Goal: Transaction & Acquisition: Obtain resource

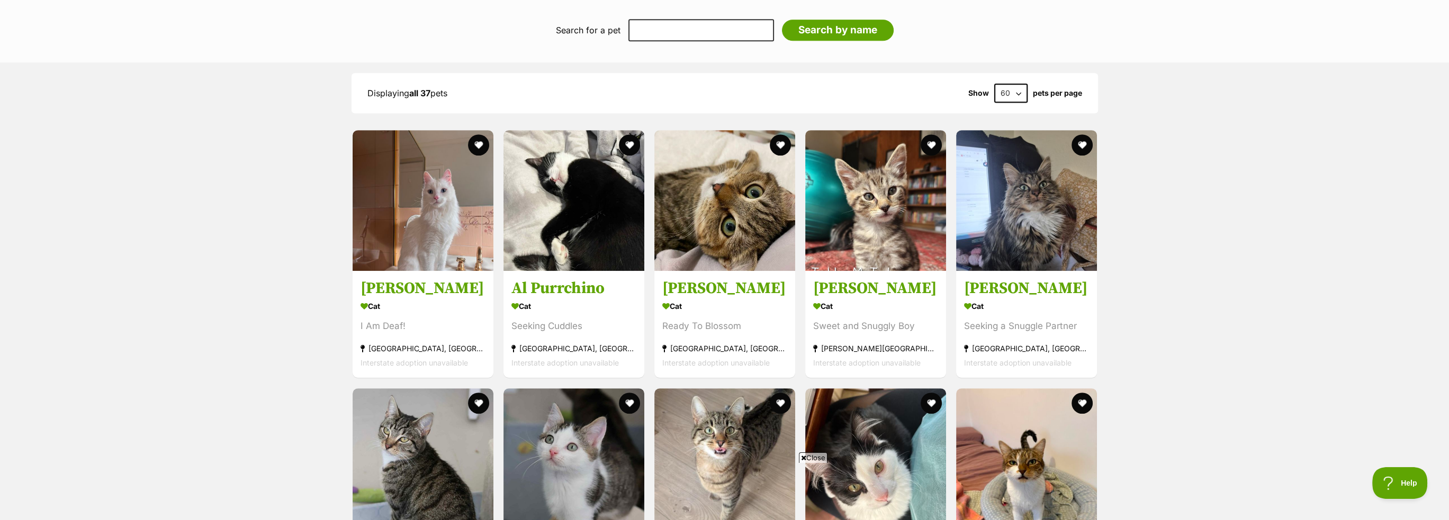
scroll to position [1165, 0]
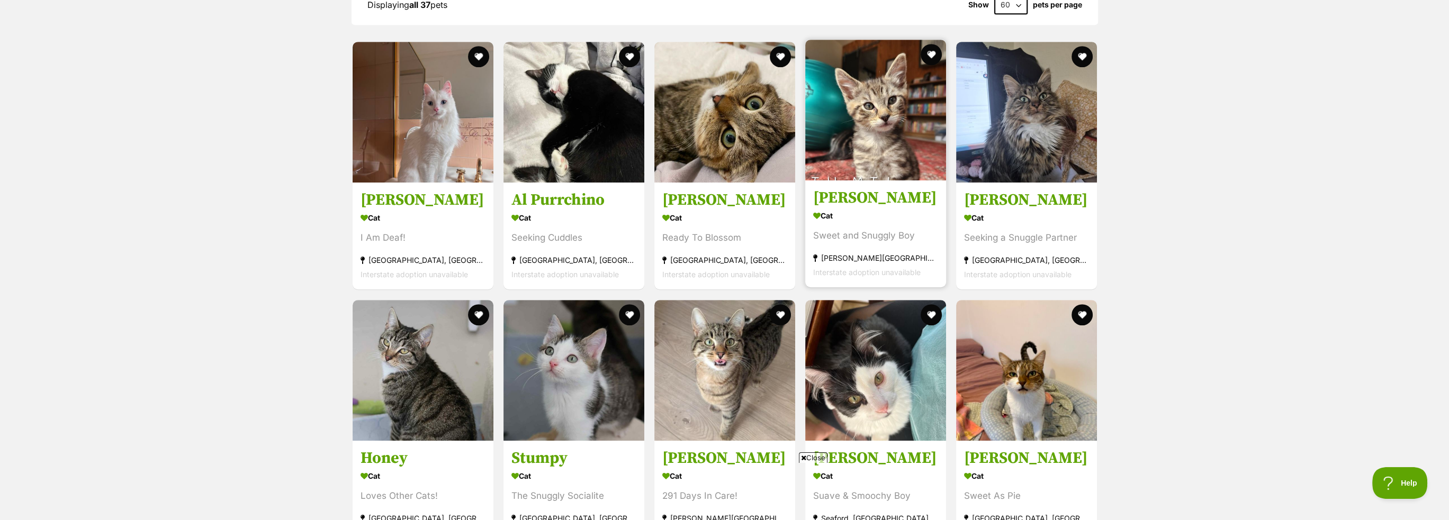
click at [858, 199] on h3 "[PERSON_NAME]" at bounding box center [875, 198] width 125 height 20
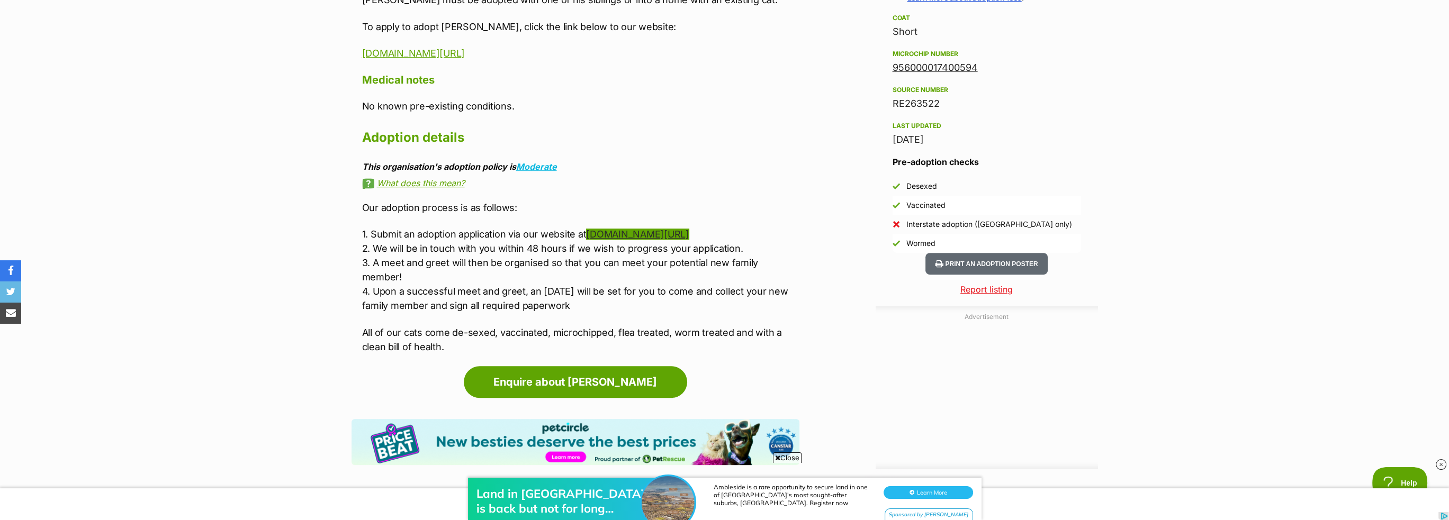
click at [640, 237] on link "[DOMAIN_NAME][URL]" at bounding box center [637, 234] width 103 height 11
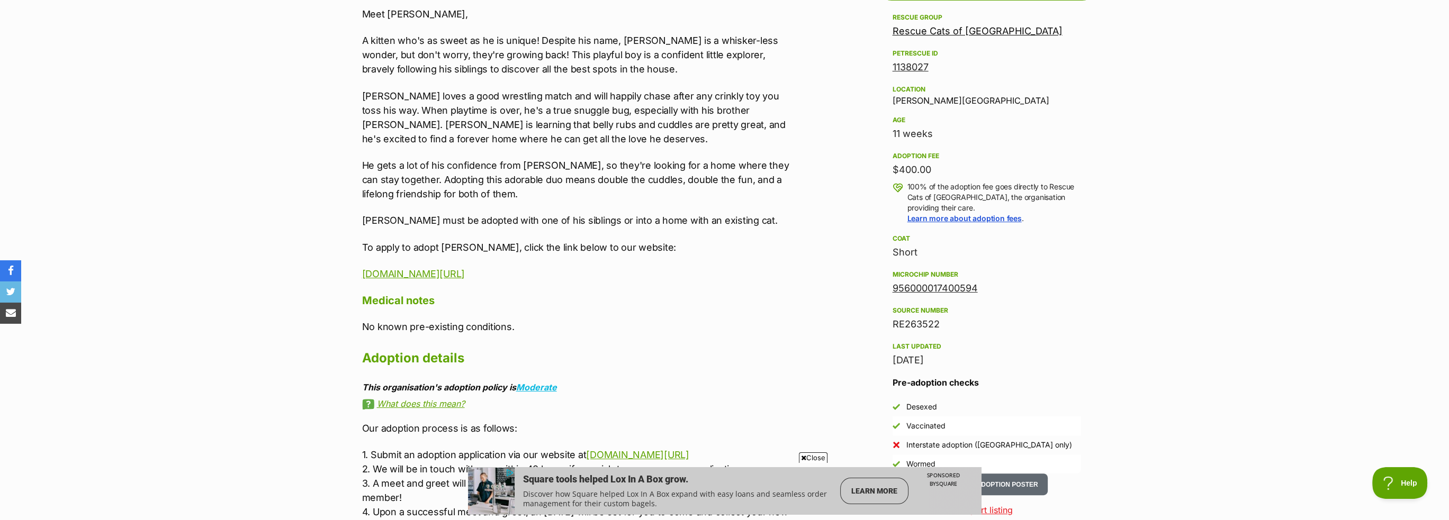
scroll to position [688, 0]
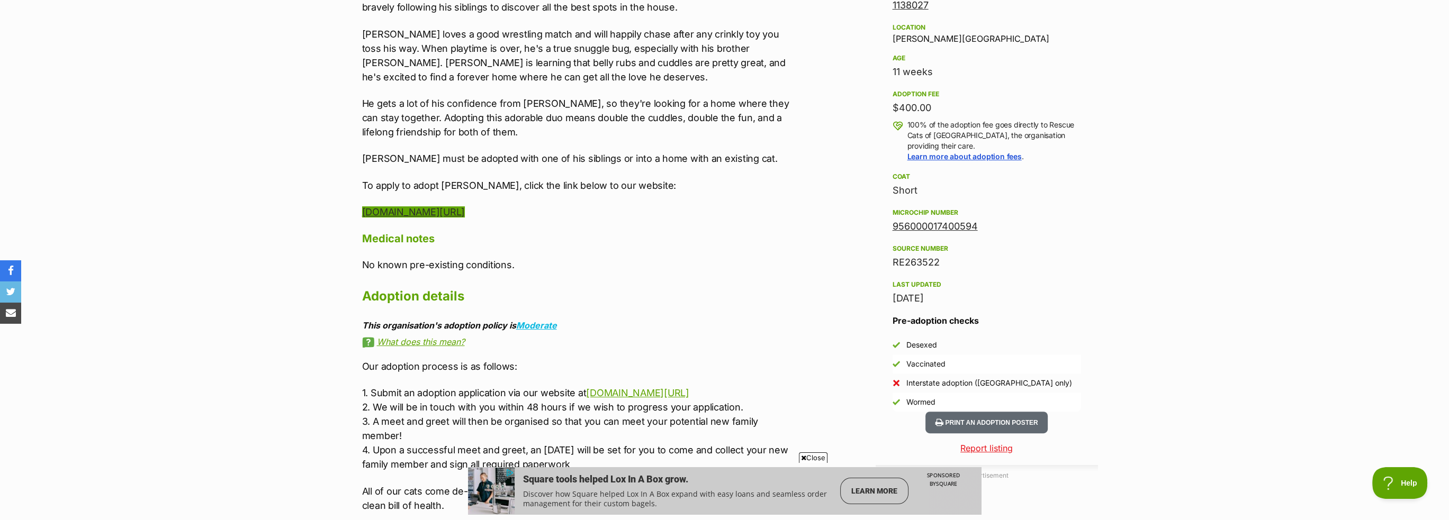
click at [465, 211] on link "[DOMAIN_NAME][URL]" at bounding box center [413, 211] width 103 height 11
